Goal: Task Accomplishment & Management: Manage account settings

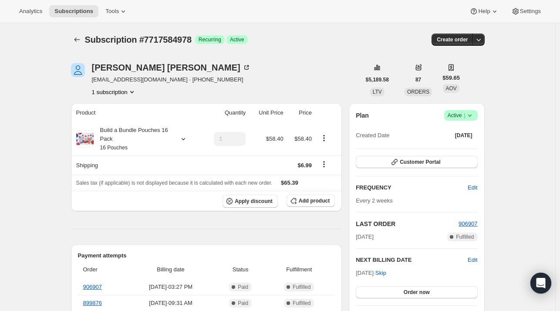
click at [81, 40] on icon "Subscriptions" at bounding box center [77, 39] width 9 height 9
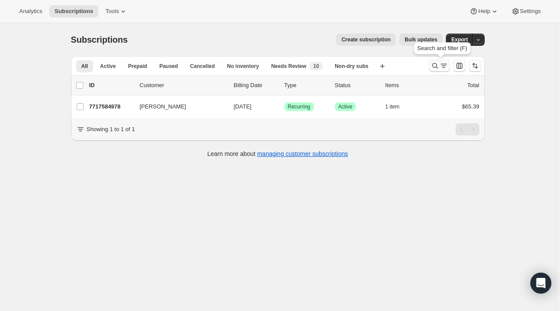
click at [439, 66] on icon "Search and filter results" at bounding box center [435, 65] width 9 height 9
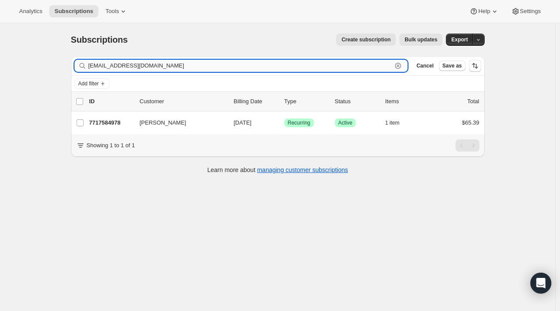
click at [401, 67] on icon "button" at bounding box center [398, 65] width 9 height 9
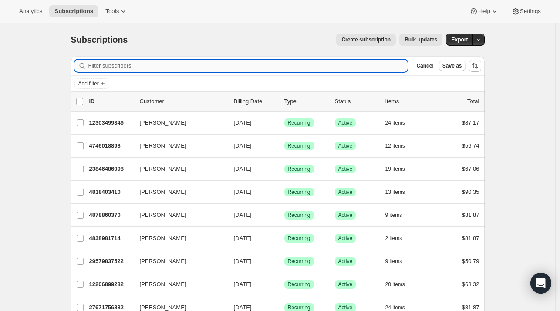
paste input "tristasanderson@yahoo.com"
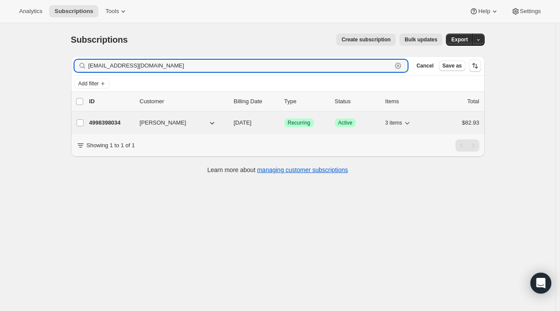
type input "tristasanderson@yahoo.com"
click at [111, 122] on p "4998398034" at bounding box center [111, 122] width 44 height 9
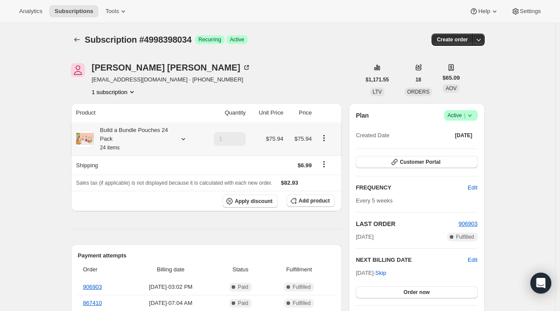
click at [188, 140] on icon at bounding box center [183, 139] width 9 height 9
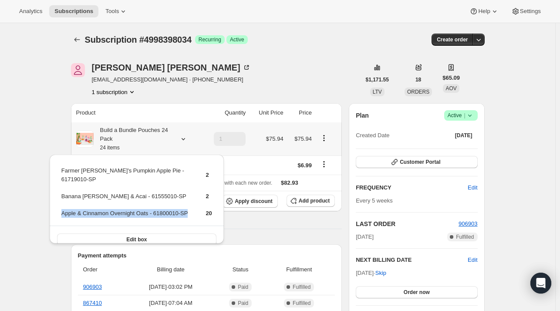
drag, startPoint x: 192, startPoint y: 202, endPoint x: 62, endPoint y: 202, distance: 130.2
click at [62, 209] on tr "Apple & Cinnamon Overnight Oats - 61800010-SP 20" at bounding box center [137, 217] width 152 height 16
copy td "Apple & Cinnamon Overnight Oats - 61800010-SP"
click at [312, 201] on span "Add product" at bounding box center [314, 200] width 31 height 7
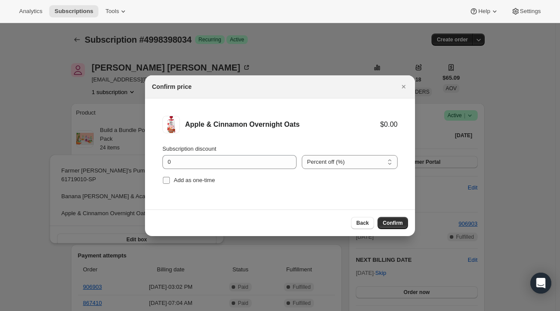
click at [183, 178] on span "Add as one-time" at bounding box center [194, 180] width 41 height 7
click at [170, 178] on input "Add as one-time" at bounding box center [166, 180] width 7 height 7
checkbox input "true"
click at [389, 224] on span "Confirm" at bounding box center [393, 222] width 20 height 7
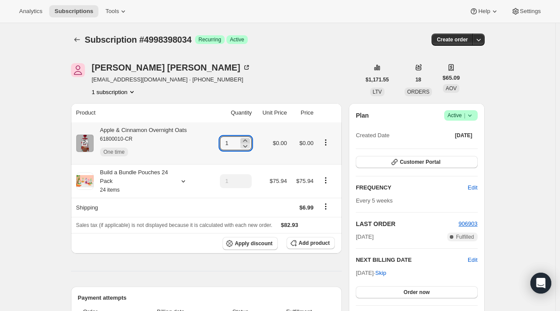
click at [249, 138] on icon at bounding box center [245, 140] width 9 height 9
type input "3"
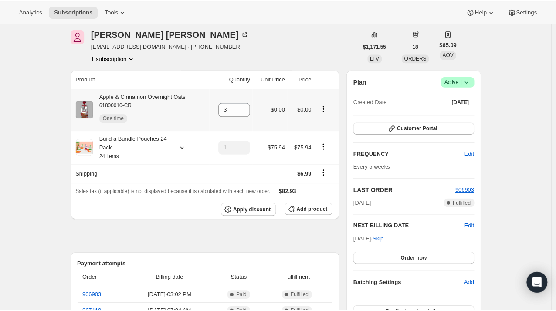
scroll to position [44, 0]
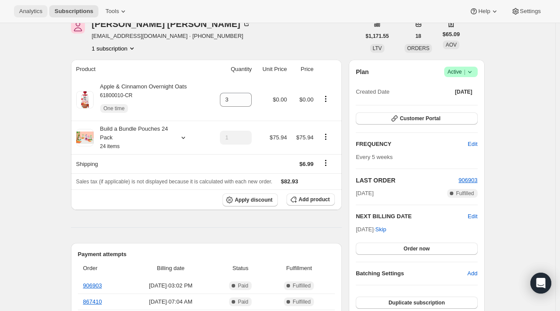
drag, startPoint x: 45, startPoint y: 60, endPoint x: 42, endPoint y: 14, distance: 45.8
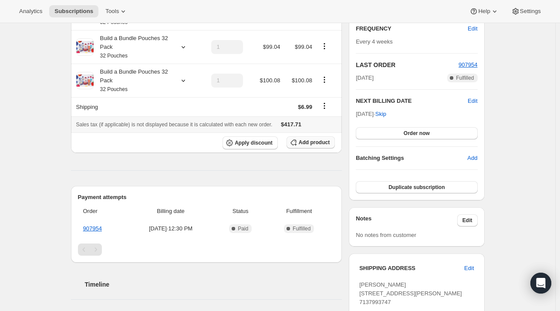
scroll to position [174, 0]
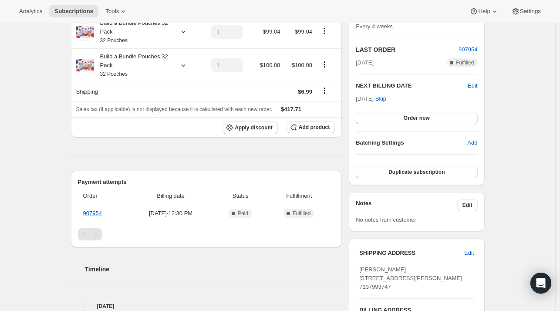
click at [36, 145] on div "Subscription #29794041938. This page is ready Subscription #29794041938 Success…" at bounding box center [277, 163] width 555 height 629
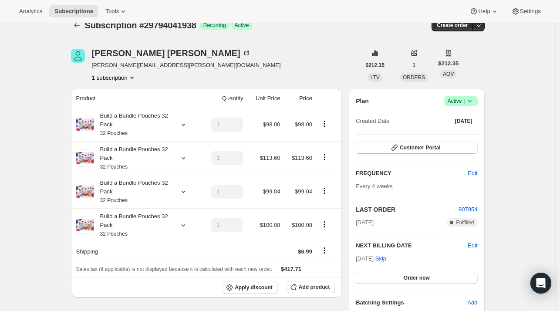
scroll to position [0, 0]
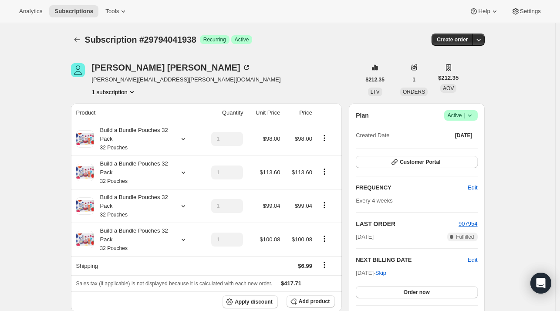
click at [370, 36] on div "Create order" at bounding box center [414, 40] width 141 height 12
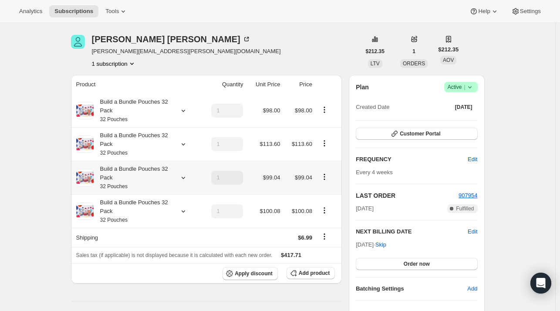
scroll to position [44, 0]
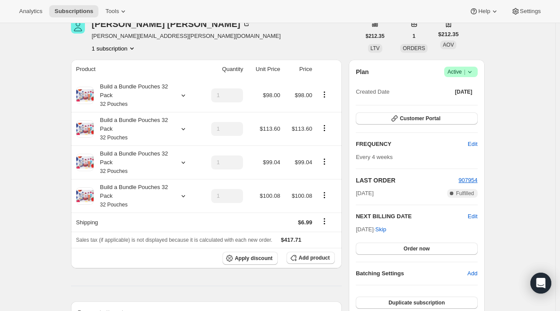
drag, startPoint x: 47, startPoint y: 118, endPoint x: 45, endPoint y: 96, distance: 22.3
click at [47, 118] on div "Subscription #29794041938. This page is ready Subscription #29794041938 Success…" at bounding box center [277, 294] width 555 height 629
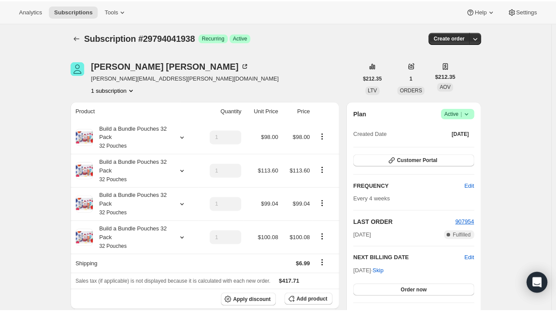
scroll to position [0, 0]
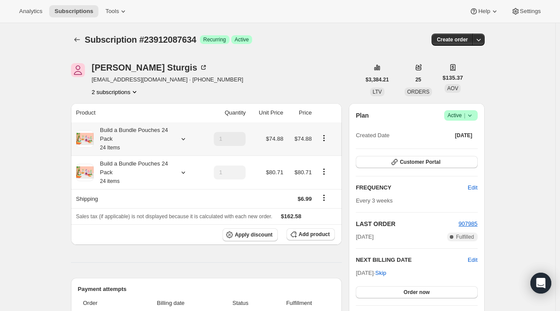
click at [179, 139] on div at bounding box center [181, 139] width 12 height 9
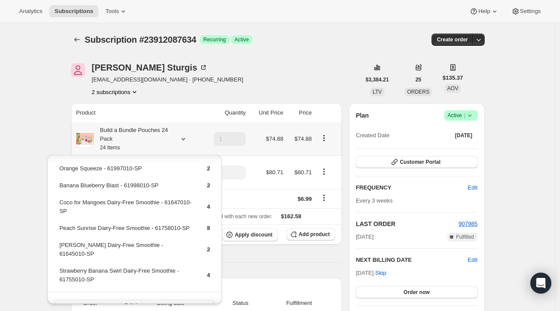
scroll to position [24, 0]
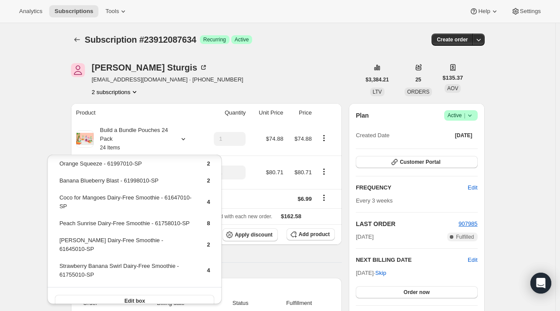
click at [233, 91] on div "[PERSON_NAME] [EMAIL_ADDRESS][DOMAIN_NAME] · [PHONE_NUMBER] 2 subscriptions" at bounding box center [216, 79] width 290 height 33
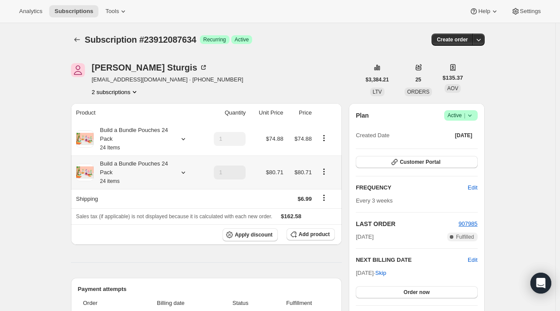
click at [184, 172] on icon at bounding box center [182, 173] width 3 height 2
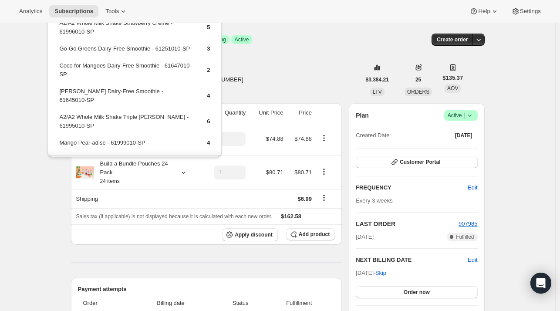
click at [282, 91] on div "[PERSON_NAME] [EMAIL_ADDRESS][DOMAIN_NAME] · [PHONE_NUMBER] 2 subscriptions" at bounding box center [216, 79] width 290 height 33
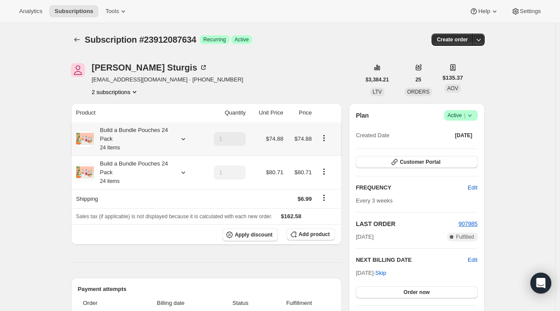
click at [183, 137] on icon at bounding box center [183, 139] width 9 height 9
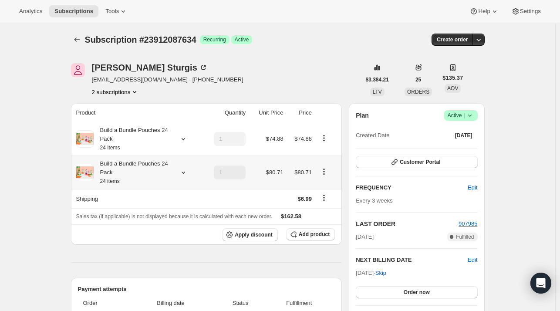
click at [185, 174] on icon at bounding box center [183, 172] width 9 height 9
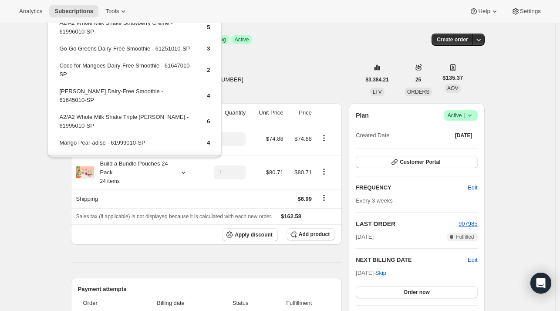
click at [287, 72] on div "[PERSON_NAME] [EMAIL_ADDRESS][DOMAIN_NAME] · [PHONE_NUMBER] 2 subscriptions" at bounding box center [216, 79] width 290 height 33
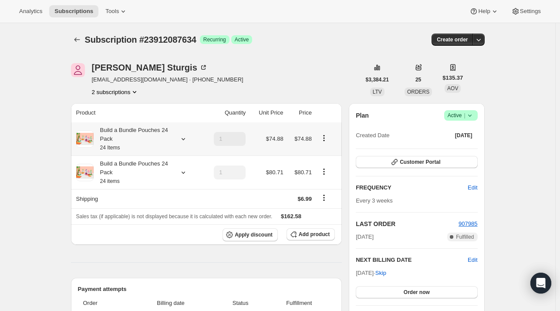
click at [180, 137] on div at bounding box center [181, 139] width 12 height 9
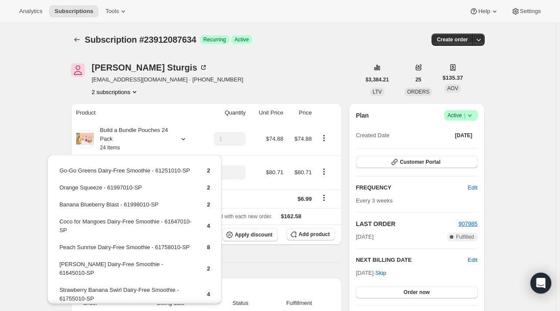
click at [287, 77] on div "[PERSON_NAME] [EMAIL_ADDRESS][DOMAIN_NAME] · [PHONE_NUMBER] 2 subscriptions" at bounding box center [216, 79] width 290 height 33
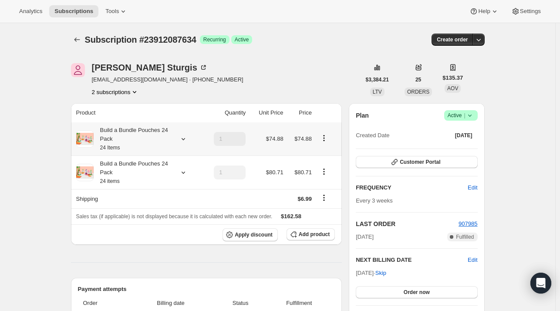
click at [179, 140] on div at bounding box center [181, 139] width 12 height 9
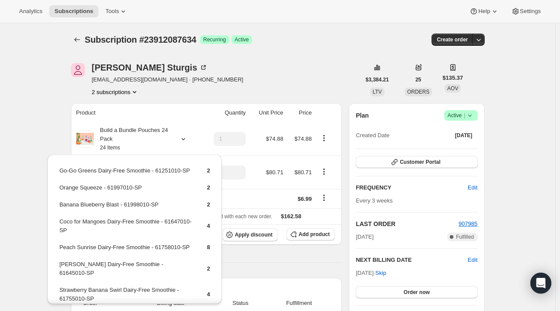
click at [258, 96] on div "[PERSON_NAME] [EMAIL_ADDRESS][DOMAIN_NAME] · [PHONE_NUMBER] 2 subscriptions" at bounding box center [216, 79] width 290 height 33
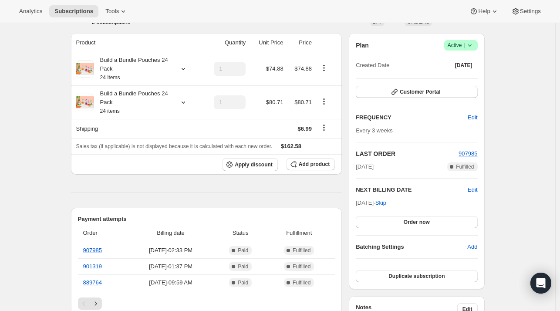
scroll to position [44, 0]
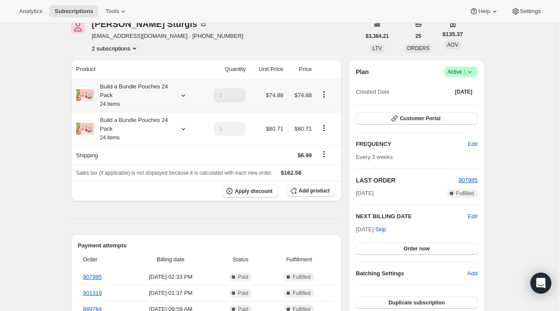
click at [179, 95] on div at bounding box center [181, 95] width 12 height 9
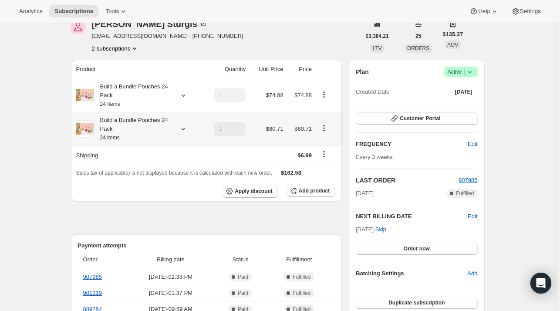
click at [178, 128] on div at bounding box center [181, 129] width 12 height 9
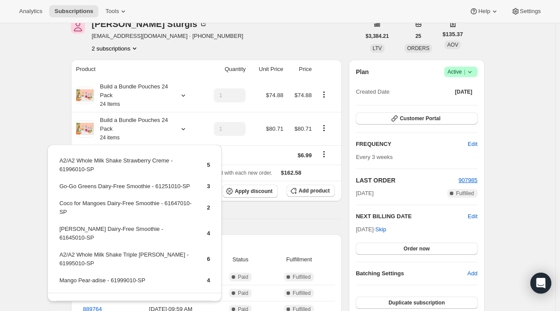
click at [212, 47] on div "[PERSON_NAME] [EMAIL_ADDRESS][DOMAIN_NAME] · [PHONE_NUMBER] 2 subscriptions" at bounding box center [216, 36] width 290 height 33
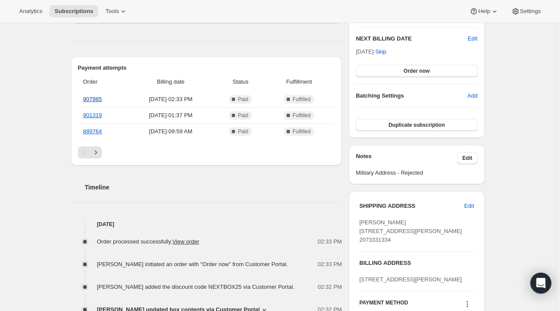
scroll to position [218, 0]
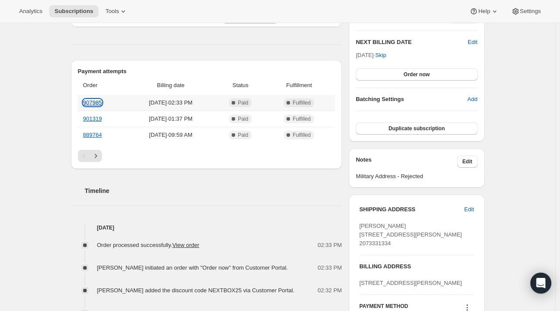
click at [98, 102] on link "907985" at bounding box center [92, 102] width 19 height 7
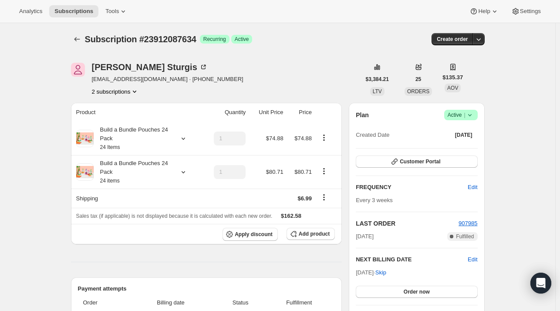
scroll to position [0, 0]
